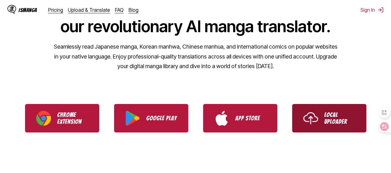
click at [298, 121] on link "Local Uploader" at bounding box center [329, 118] width 74 height 28
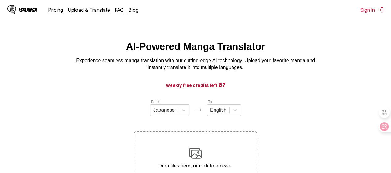
scroll to position [81, 0]
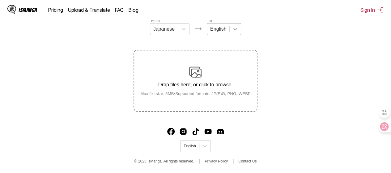
click at [234, 30] on icon at bounding box center [236, 29] width 4 height 2
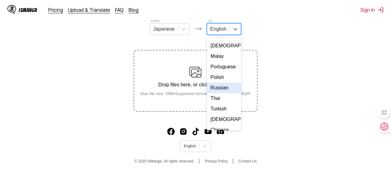
scroll to position [111, 0]
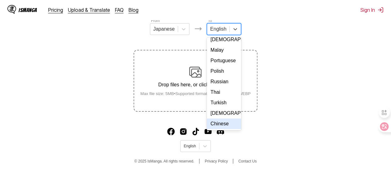
click at [222, 125] on div "Chinese" at bounding box center [224, 123] width 34 height 11
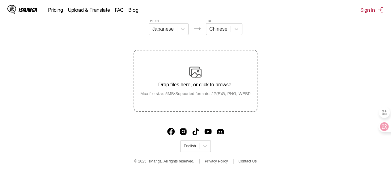
click at [317, 72] on section "From Japanese To Chinese Drop files here, or click to browse. [PERSON_NAME] fil…" at bounding box center [195, 65] width 381 height 94
click at [303, 70] on section "From Japanese To Chinese Drop files here, or click to browse. [PERSON_NAME] fil…" at bounding box center [195, 65] width 381 height 94
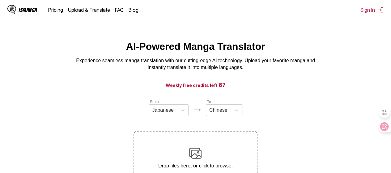
click at [224, 85] on span "67" at bounding box center [222, 85] width 7 height 6
drag, startPoint x: 223, startPoint y: 86, endPoint x: 218, endPoint y: 88, distance: 5.7
click at [219, 88] on span "67" at bounding box center [222, 85] width 7 height 6
click at [246, 86] on h3 "Weekly free credits left: 67" at bounding box center [196, 85] width 362 height 8
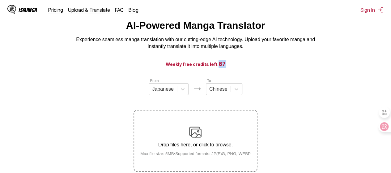
scroll to position [81, 0]
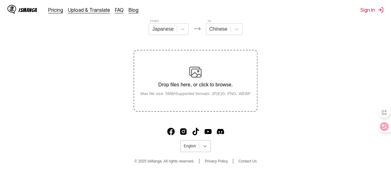
click at [206, 146] on icon at bounding box center [205, 146] width 6 height 6
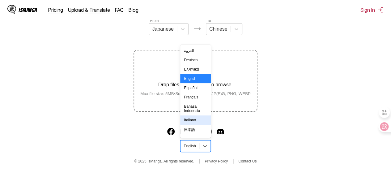
scroll to position [109, 0]
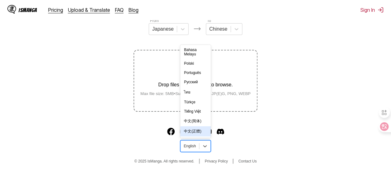
click at [198, 131] on div "中文(正體)" at bounding box center [195, 131] width 30 height 10
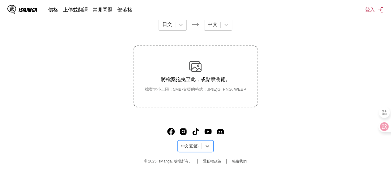
scroll to position [75, 0]
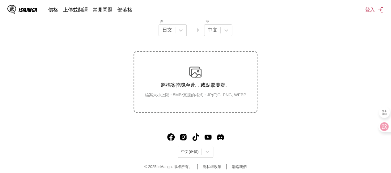
click at [310, 114] on main "AI 漫畫翻譯 透過我們尖端的 AI 技術，體驗順暢的漫畫翻譯。上傳您喜愛的漫畫，並立即翻譯成多種語言。 每週免費點數剩餘： 67 自 日文 至 中文 將檔案…" at bounding box center [195, 43] width 391 height 156
click at [305, 69] on section "自 日文 至 中文 將檔案拖曳至此，或點擊瀏覽。 檔案大小上限：5MB • 支援的格式：JP(E)G, PNG, WEBP" at bounding box center [195, 66] width 381 height 94
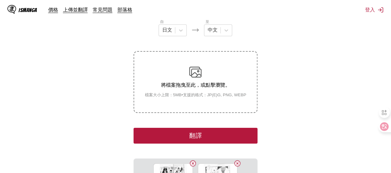
scroll to position [158, 0]
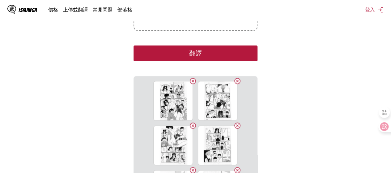
click at [217, 53] on button "翻譯" at bounding box center [196, 53] width 124 height 16
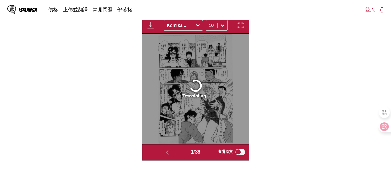
click at [240, 26] on img "button" at bounding box center [240, 25] width 7 height 7
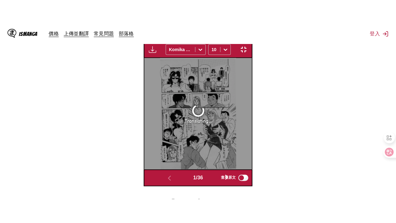
scroll to position [76, 0]
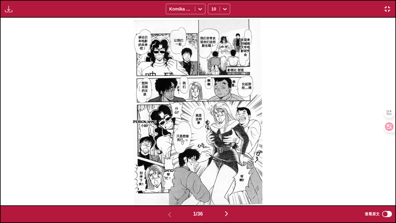
click at [226, 6] on icon at bounding box center [225, 9] width 6 height 6
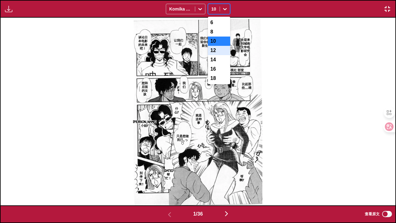
click at [216, 55] on div "12" at bounding box center [219, 50] width 22 height 9
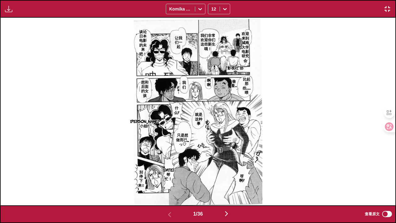
click at [228, 173] on img "button" at bounding box center [226, 213] width 7 height 7
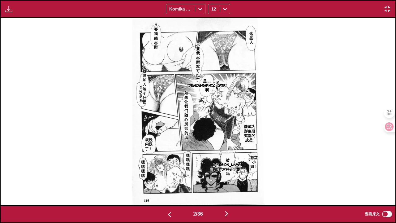
click at [228, 173] on img "button" at bounding box center [226, 213] width 7 height 7
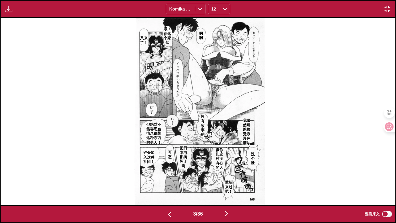
click at [229, 173] on img "button" at bounding box center [226, 213] width 7 height 7
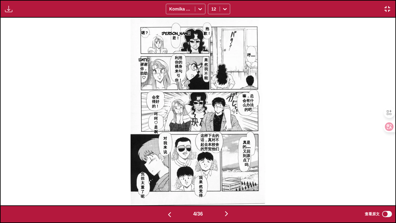
click at [389, 6] on img "button" at bounding box center [387, 8] width 7 height 7
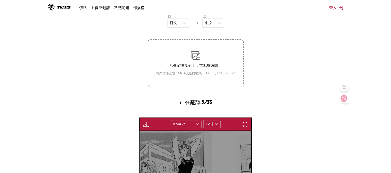
scroll to position [0, 319]
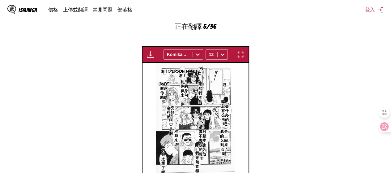
click at [240, 58] on img "button" at bounding box center [240, 54] width 7 height 7
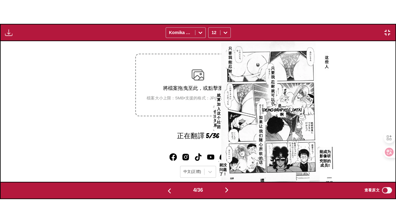
scroll to position [0, 1184]
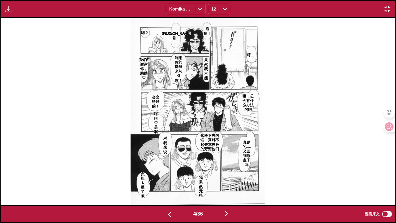
click at [226, 173] on img "button" at bounding box center [226, 213] width 7 height 7
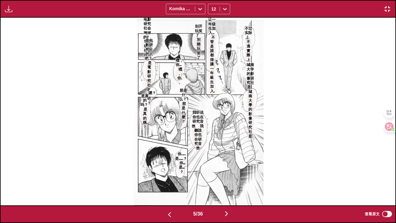
click at [391, 6] on img "button" at bounding box center [387, 8] width 7 height 7
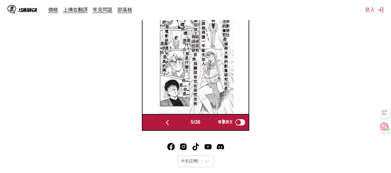
scroll to position [173, 0]
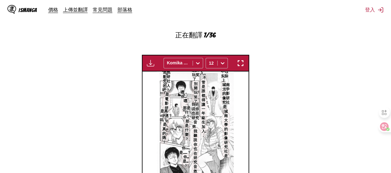
click at [236, 63] on button "button" at bounding box center [240, 63] width 11 height 8
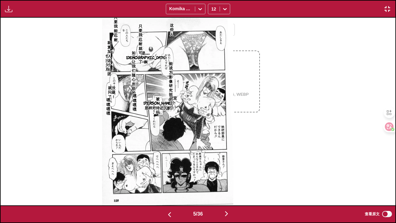
scroll to position [0, 1579]
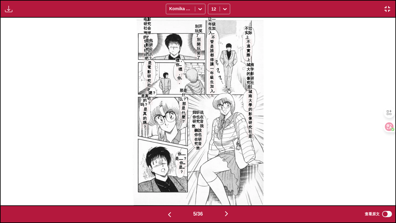
click at [227, 173] on img "button" at bounding box center [226, 213] width 7 height 7
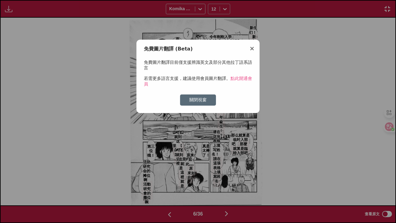
click at [225, 10] on icon at bounding box center [225, 9] width 4 height 2
click at [221, 43] on div "10" at bounding box center [219, 40] width 22 height 9
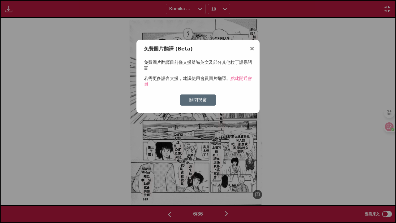
click at [247, 65] on img at bounding box center [198, 111] width 138 height 187
click at [224, 173] on button "button" at bounding box center [226, 213] width 37 height 9
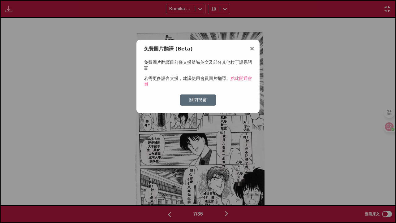
click at [389, 11] on img "button" at bounding box center [387, 8] width 7 height 7
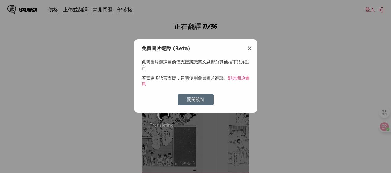
scroll to position [0, 637]
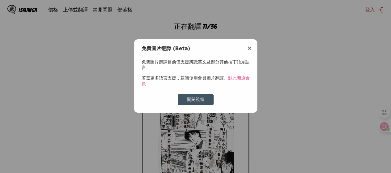
click at [207, 101] on button "關閉視窗" at bounding box center [196, 99] width 36 height 11
